Goal: Navigation & Orientation: Find specific page/section

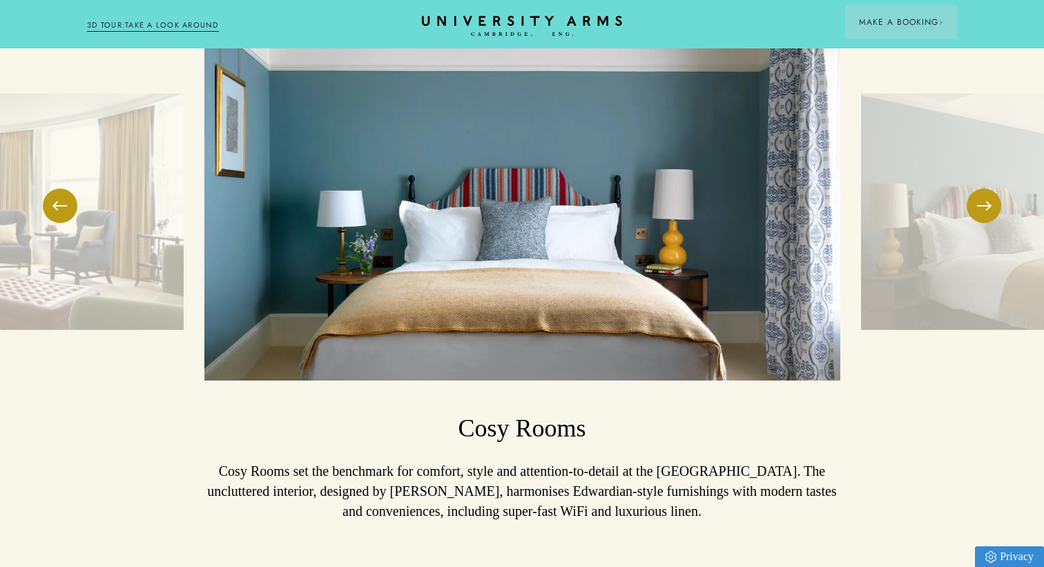
scroll to position [1150, 0]
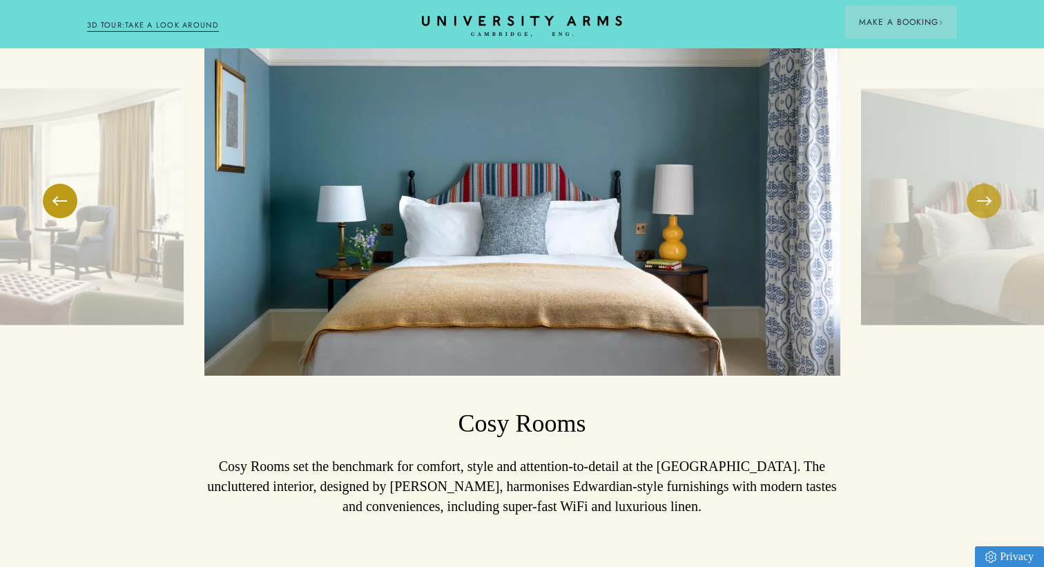
click at [987, 201] on span at bounding box center [984, 200] width 14 height 1
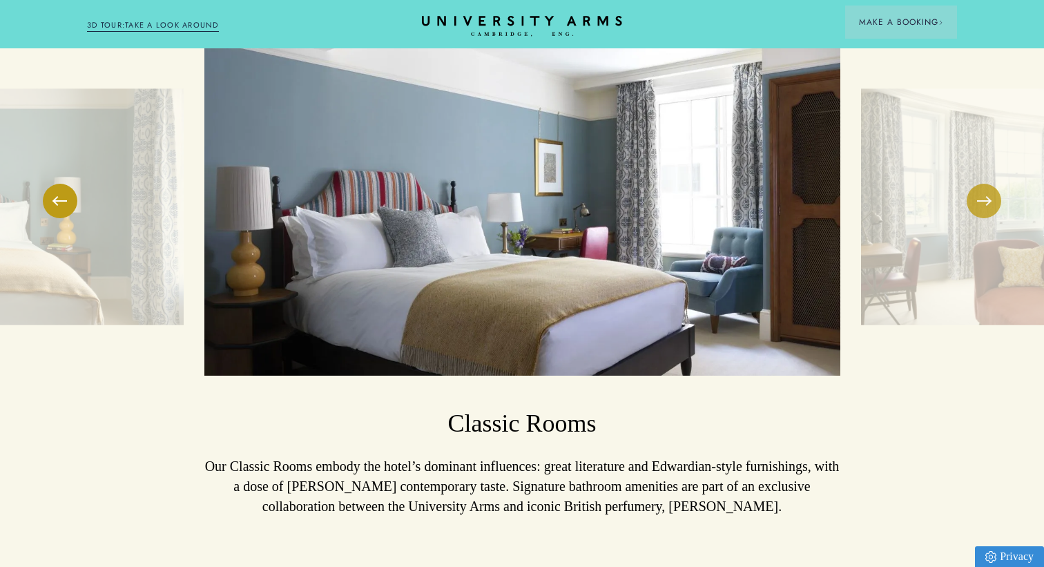
click at [987, 201] on span at bounding box center [984, 200] width 14 height 1
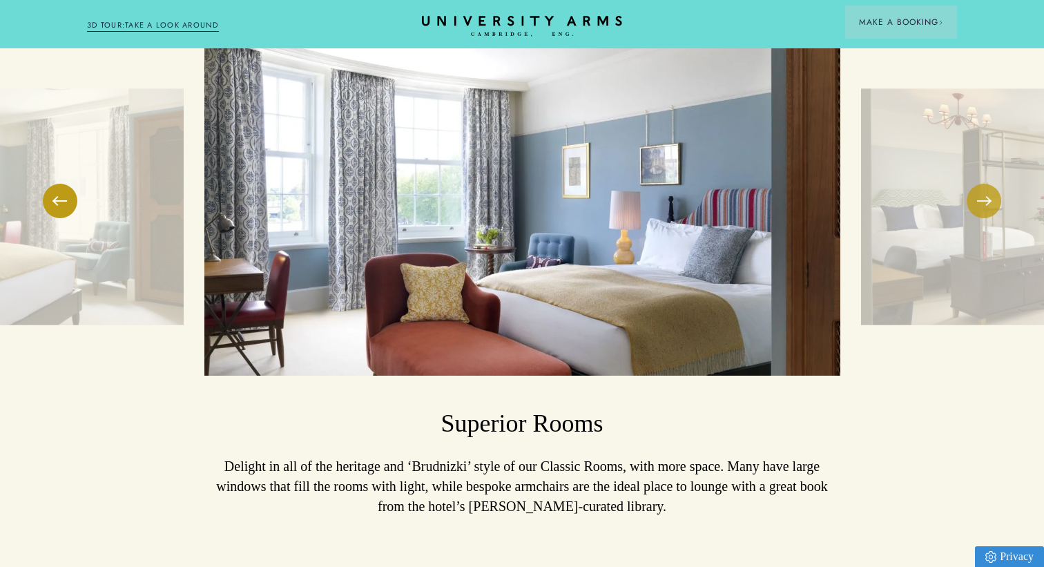
click at [987, 201] on span at bounding box center [984, 200] width 14 height 1
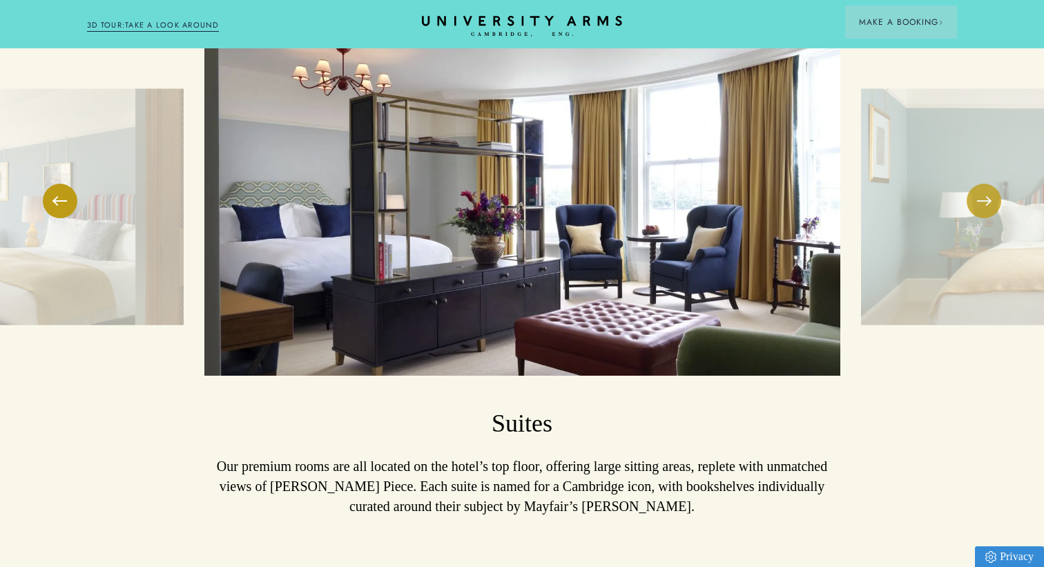
click at [987, 201] on span at bounding box center [984, 200] width 14 height 1
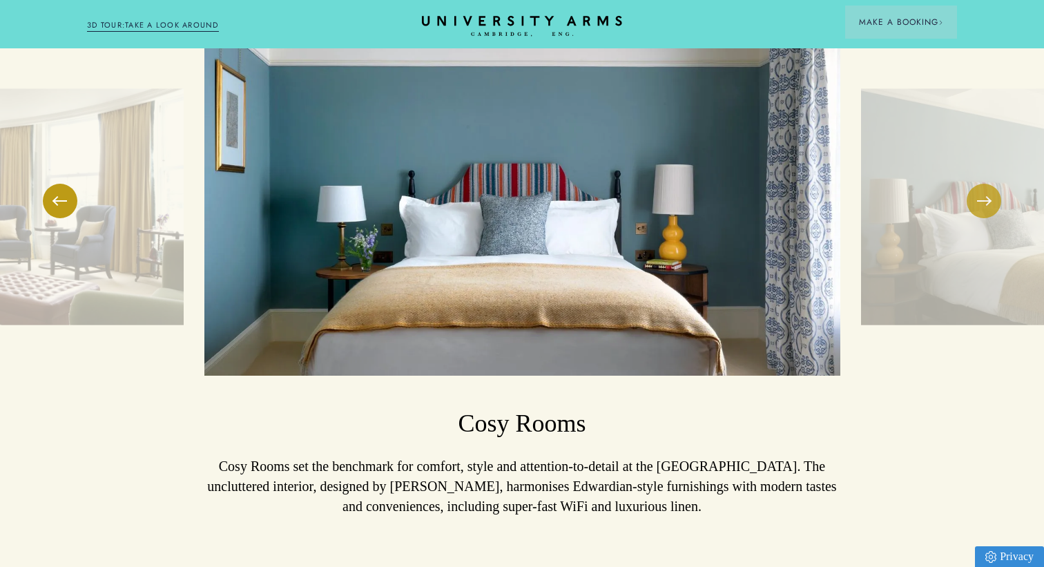
click at [987, 201] on span at bounding box center [984, 200] width 14 height 1
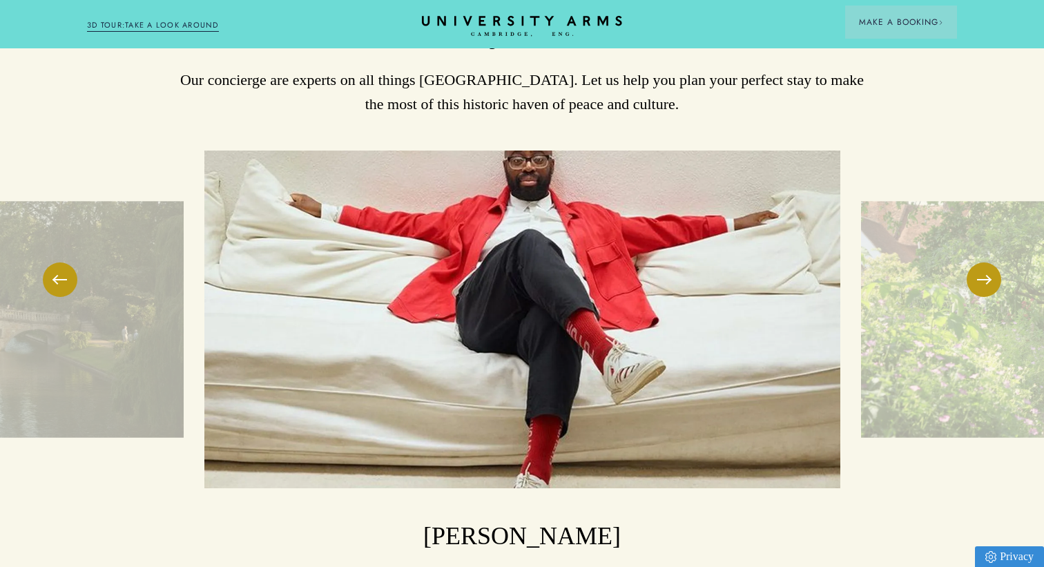
scroll to position [3150, 0]
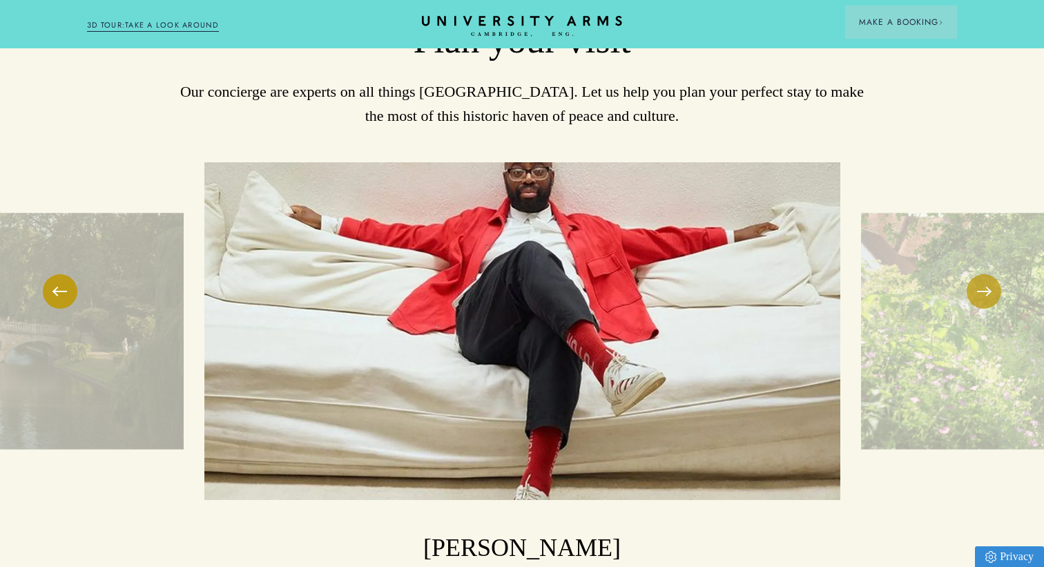
click at [979, 274] on button at bounding box center [984, 291] width 35 height 35
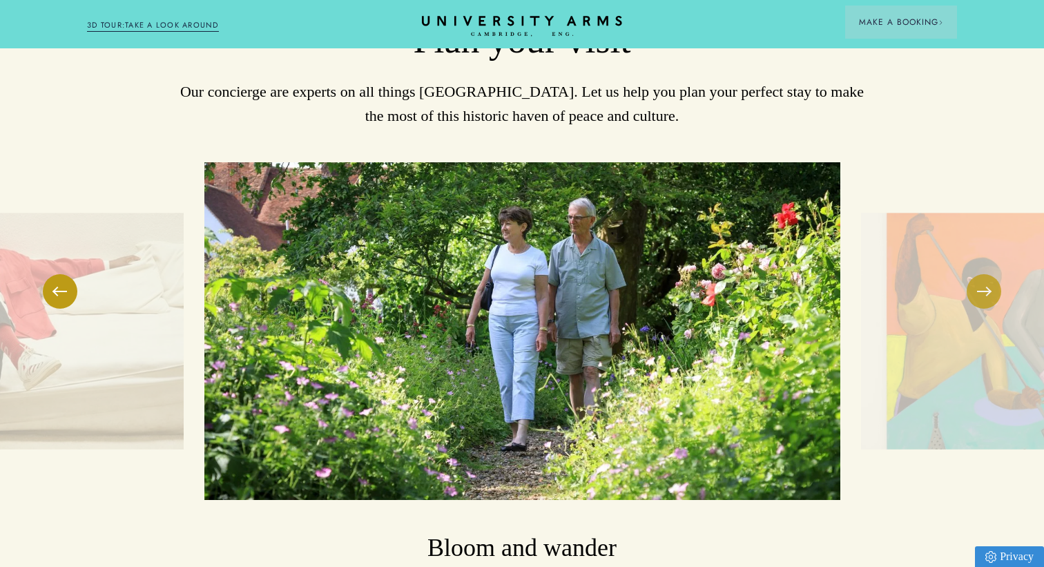
click at [979, 274] on button at bounding box center [984, 291] width 35 height 35
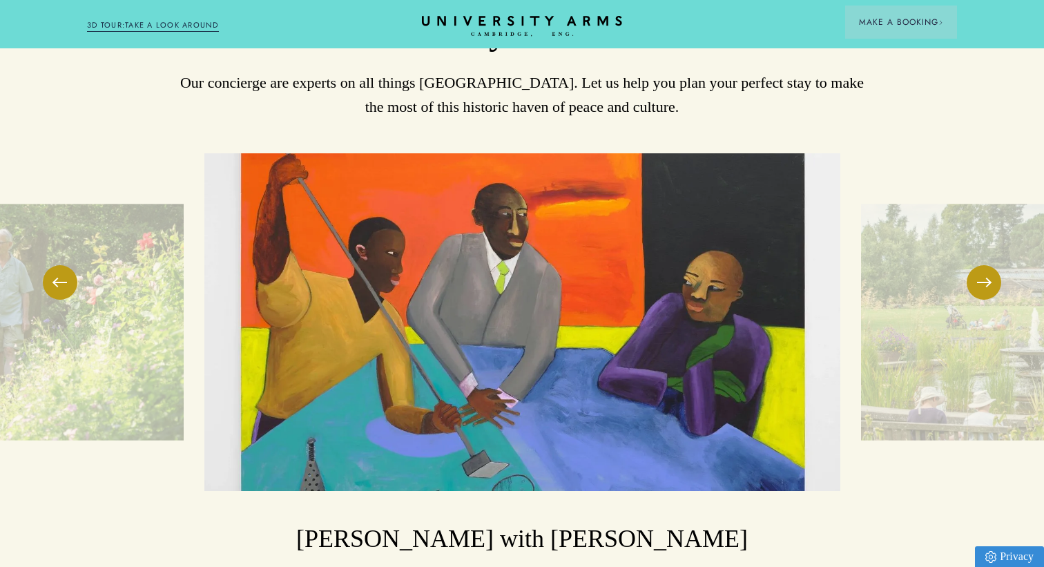
scroll to position [3161, 0]
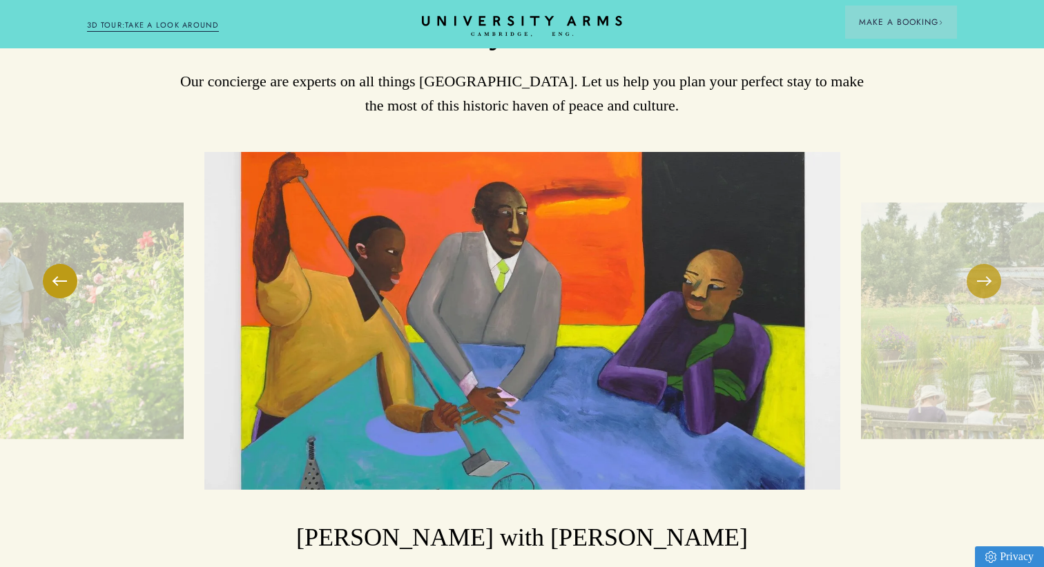
click at [981, 265] on button at bounding box center [984, 281] width 35 height 35
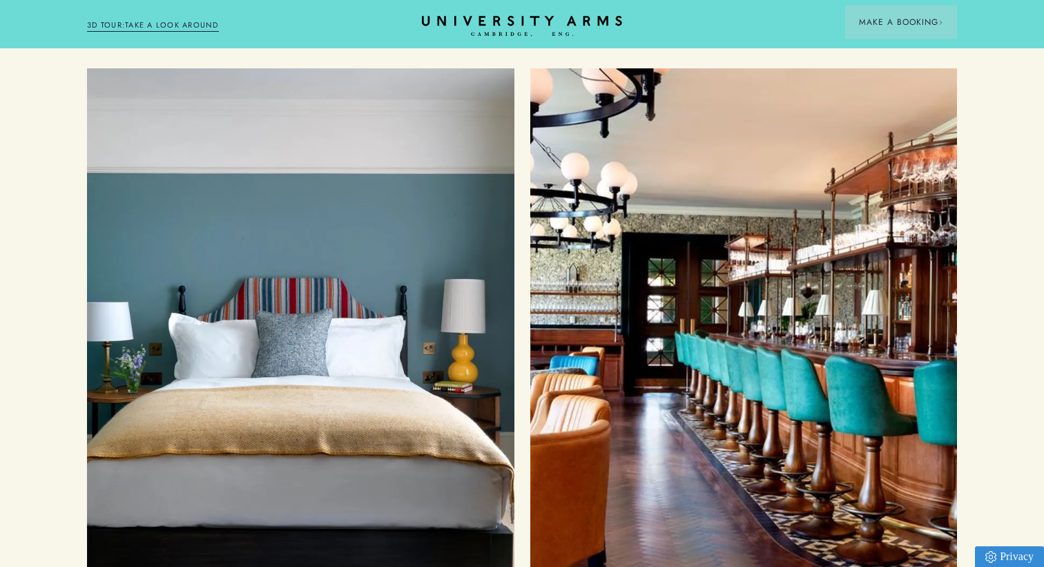
scroll to position [4222, 0]
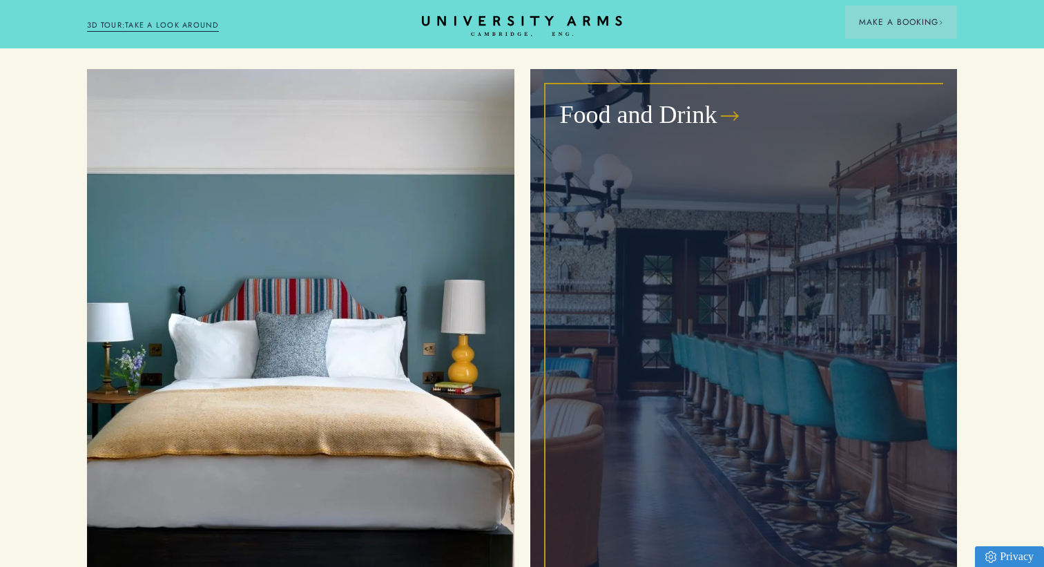
click at [882, 302] on div "Food and Drink" at bounding box center [744, 325] width 396 height 481
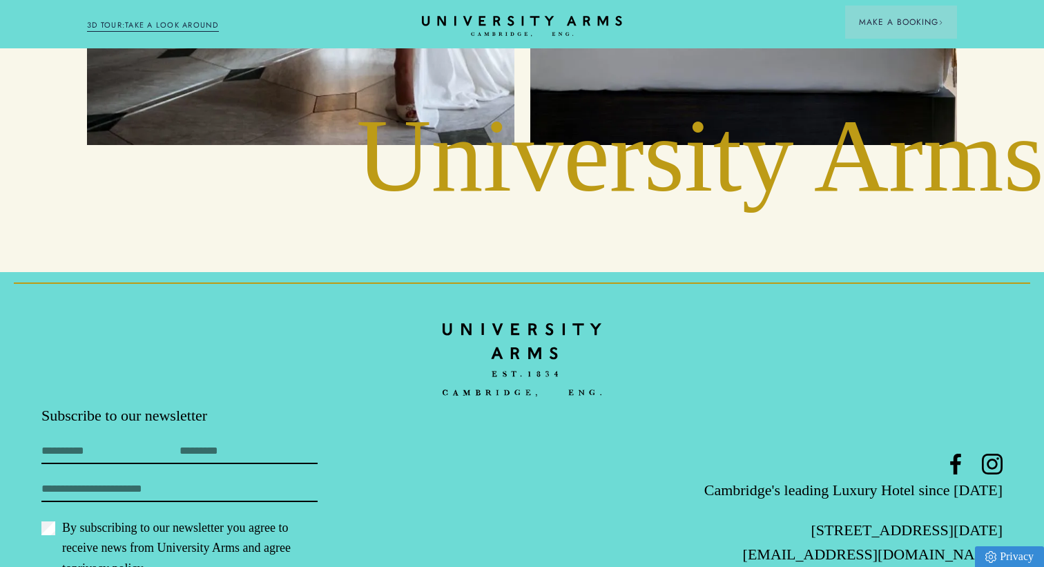
scroll to position [6789, 0]
